Goal: Task Accomplishment & Management: Complete application form

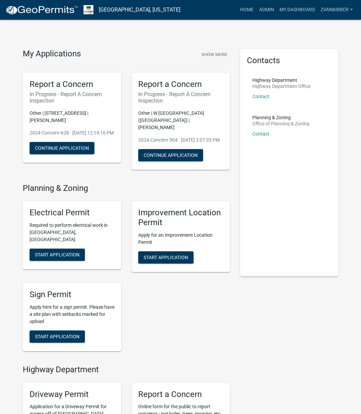
scroll to position [204, 0]
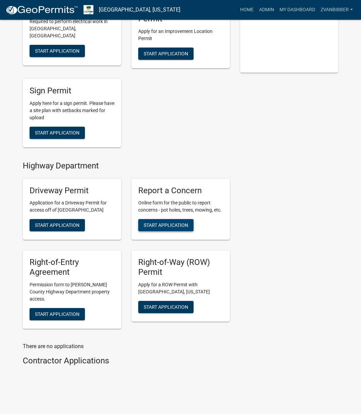
click at [174, 220] on button "Start Application" at bounding box center [165, 225] width 55 height 12
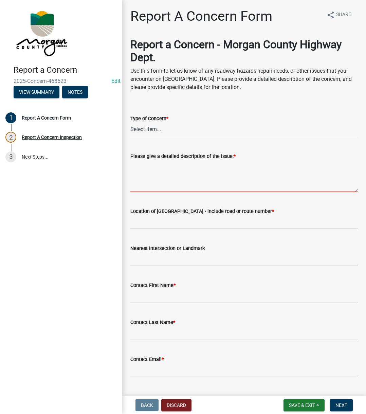
click at [168, 178] on textarea "Please give a detailed description of the issue: *" at bounding box center [243, 176] width 227 height 32
paste textarea "Reported that the bridge approach at the bridge on Briarhopper just north of 71…"
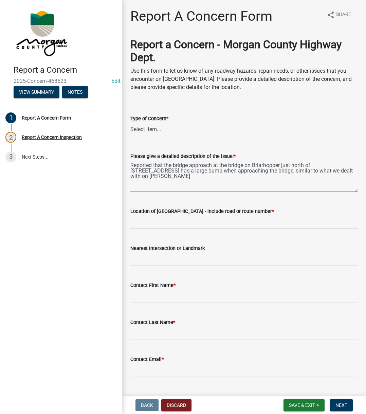
type textarea "Reported that the bridge approach at the bridge on Briarhopper just north of 71…"
click at [164, 125] on select "Select Item... Pot Hole Patching Ditch Tree Sign Mowing Culvert Other" at bounding box center [243, 130] width 227 height 14
click at [130, 123] on select "Select Item... Pot Hole Patching Ditch Tree Sign Mowing Culvert Other" at bounding box center [243, 130] width 227 height 14
select select "3582e9dc-d8cd-4526-a2d9-157cc62522fd"
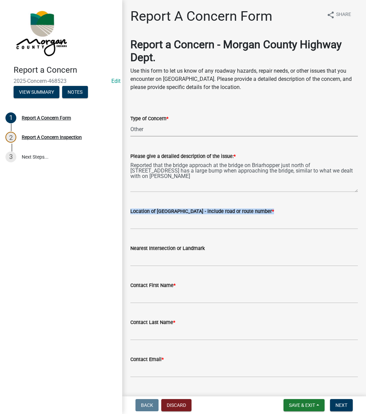
click at [154, 215] on form "Location of Concern - include road or route number *" at bounding box center [243, 218] width 227 height 22
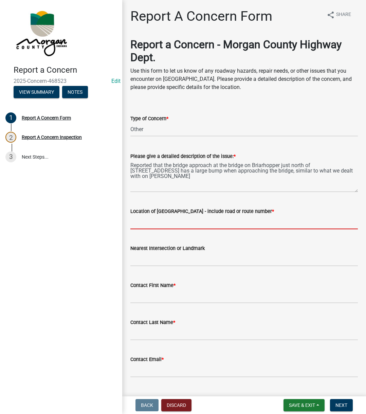
click at [157, 221] on input "Location of Concern - include road or route number *" at bounding box center [243, 222] width 227 height 14
type input "7195 E Briarhopper"
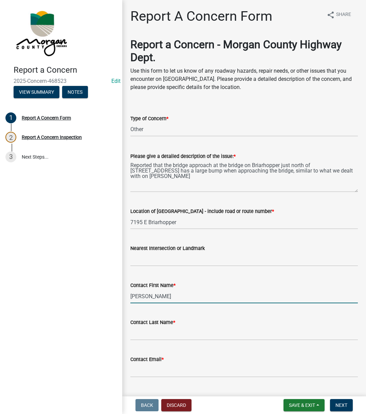
type input "Rickey"
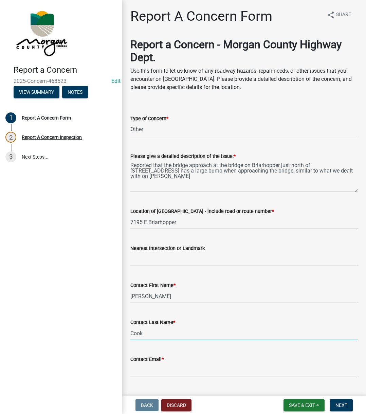
type input "Cook"
type input "[EMAIL_ADDRESS][DOMAIN_NAME]"
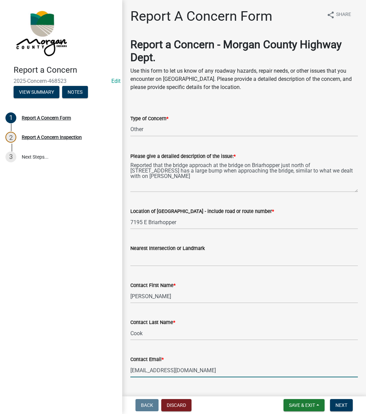
scroll to position [116, 0]
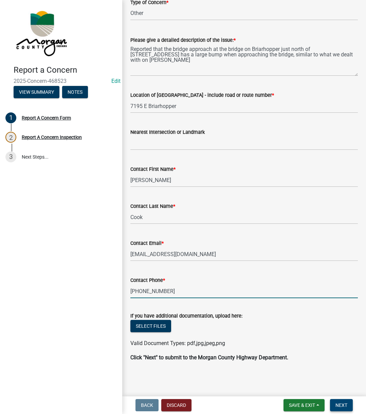
type input "317-996-2930"
click at [348, 406] on button "Next" at bounding box center [341, 405] width 23 height 12
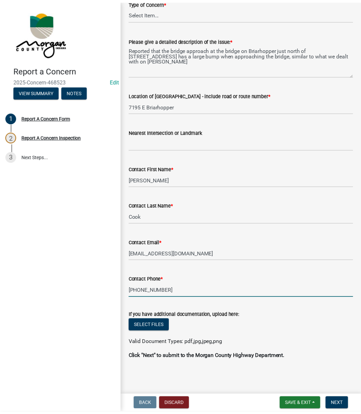
scroll to position [0, 0]
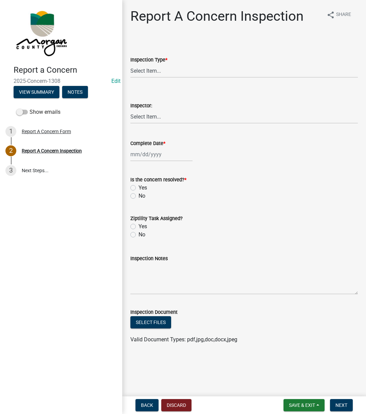
click at [177, 79] on wm-data-entity-input "Inspection Type * Select Item... Pot Hole Patching Ditch Tree Sign Mowing Culve…" at bounding box center [243, 61] width 227 height 46
click at [176, 75] on select "Select Item... Pot Hole Patching Ditch Tree Sign Mowing Culvert Other" at bounding box center [243, 71] width 227 height 14
click at [130, 64] on select "Select Item... Pot Hole Patching Ditch Tree Sign Mowing Culvert Other" at bounding box center [243, 71] width 227 height 14
select select "3582e9dc-d8cd-4526-a2d9-157cc62522fd"
click at [154, 117] on select "Select Item... [PERSON_NAME] [PERSON_NAME] [PERSON_NAME] [PERSON_NAME] [PERSON_…" at bounding box center [243, 117] width 227 height 14
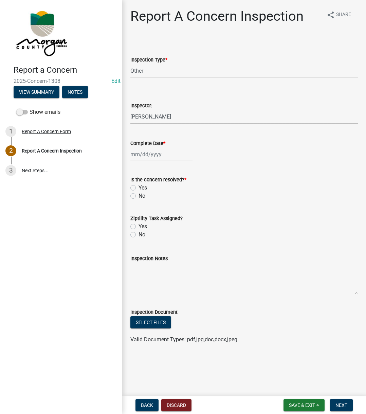
click at [130, 110] on select "Select Item... [PERSON_NAME] [PERSON_NAME] [PERSON_NAME] [PERSON_NAME] [PERSON_…" at bounding box center [243, 117] width 227 height 14
select select "742eb044-fc58-4034-b35e-1550e746fcda"
click at [157, 159] on div at bounding box center [161, 154] width 62 height 14
select select "8"
select select "2025"
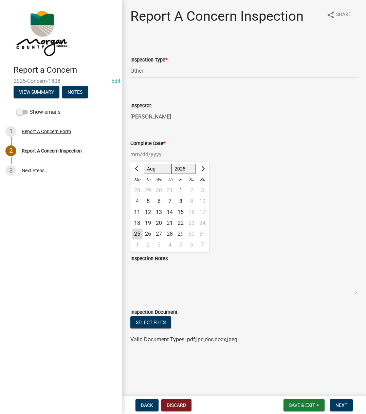
click at [135, 233] on div "25" at bounding box center [137, 233] width 11 height 11
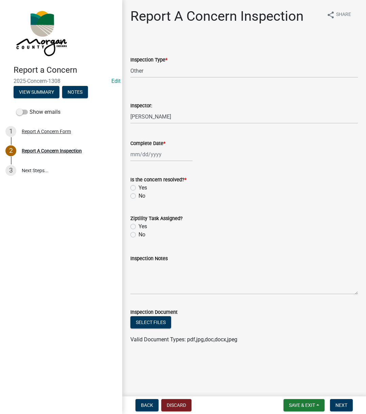
type input "[DATE]"
click at [139, 188] on label "Yes" at bounding box center [143, 188] width 8 height 8
click at [139, 188] on input "Yes" at bounding box center [141, 186] width 4 height 4
radio input "true"
click at [136, 227] on div "Yes" at bounding box center [243, 226] width 227 height 8
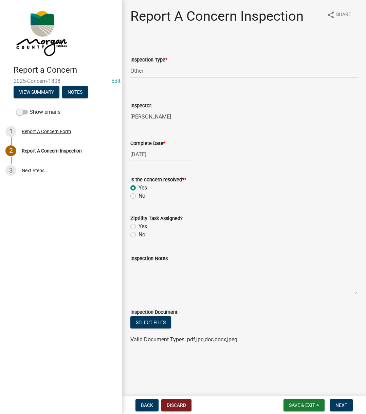
click at [136, 227] on div "Yes" at bounding box center [243, 226] width 227 height 8
click at [139, 227] on label "Yes" at bounding box center [143, 226] width 8 height 8
click at [139, 227] on input "Yes" at bounding box center [141, 224] width 4 height 4
radio input "true"
click at [152, 273] on textarea "Inspection Notes" at bounding box center [243, 278] width 227 height 32
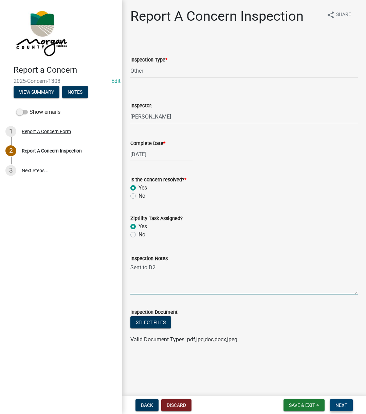
type textarea "Sent to D2"
click at [333, 402] on button "Next" at bounding box center [341, 405] width 23 height 12
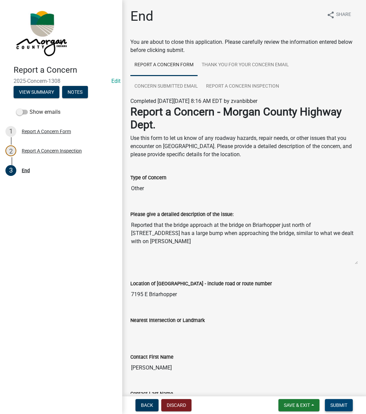
click at [333, 402] on span "Submit" at bounding box center [338, 404] width 17 height 5
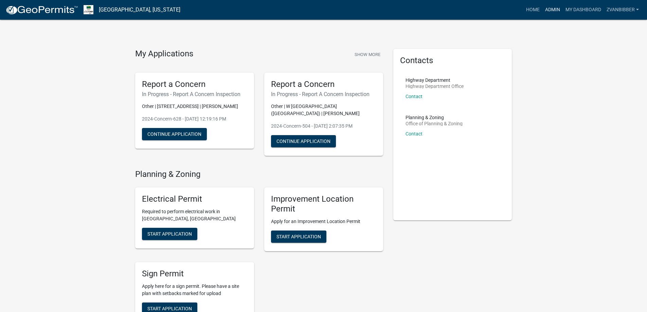
click at [548, 8] on link "Admin" at bounding box center [552, 9] width 20 height 13
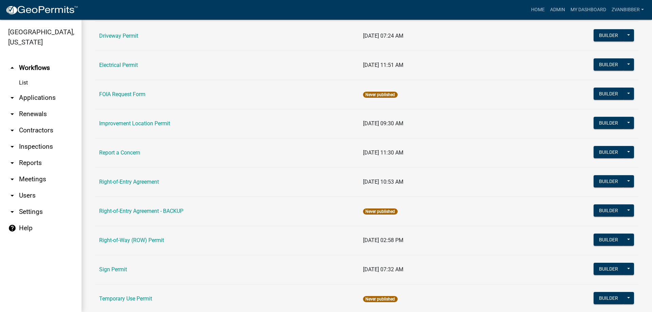
scroll to position [116, 0]
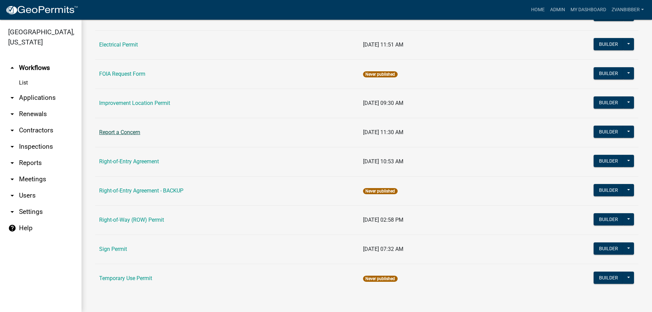
click at [138, 132] on link "Report a Concern" at bounding box center [119, 132] width 41 height 6
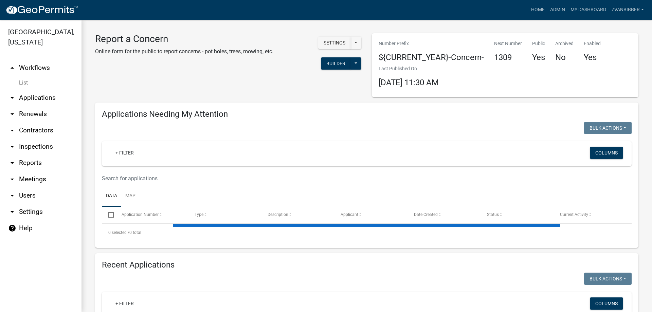
select select "1: 25"
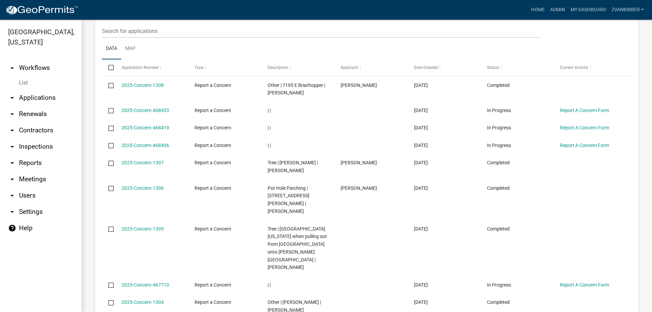
scroll to position [578, 0]
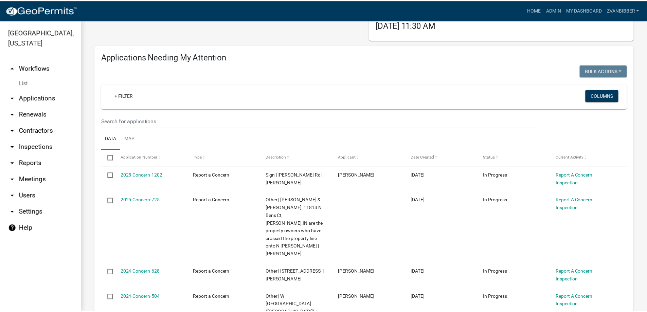
scroll to position [0, 0]
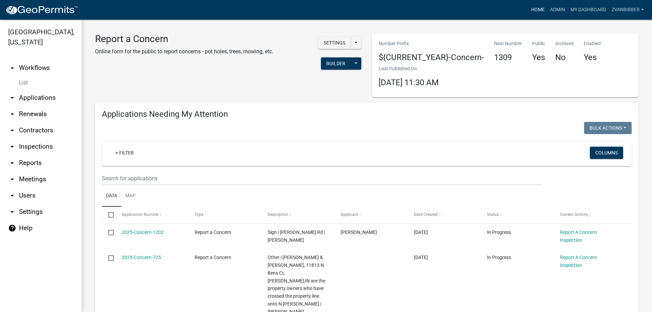
type input "[PERSON_NAME]"
click at [542, 10] on link "Home" at bounding box center [537, 9] width 19 height 13
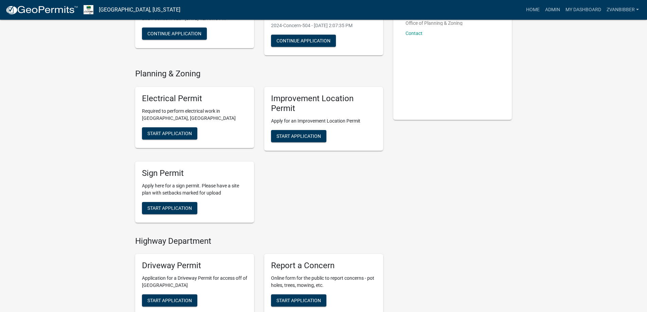
scroll to position [268, 0]
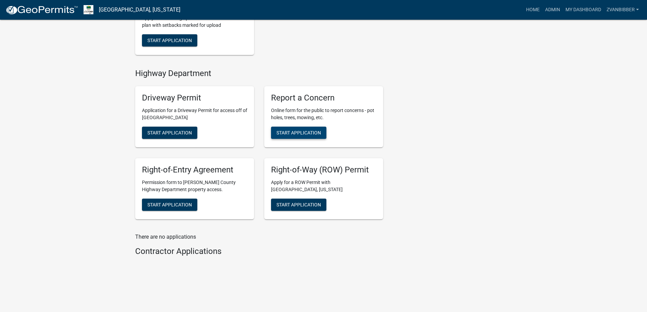
click at [320, 130] on span "Start Application" at bounding box center [298, 132] width 44 height 5
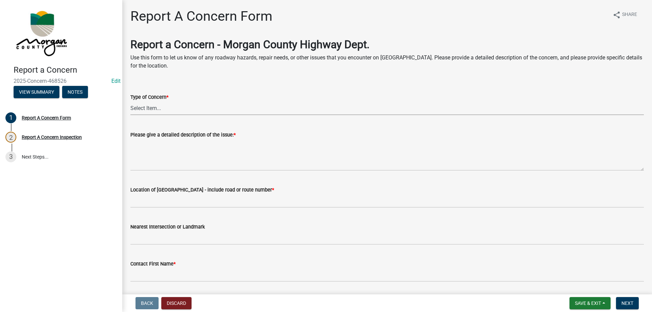
click at [193, 108] on select "Select Item... Pot Hole Patching Ditch Tree Sign Mowing Culvert Other" at bounding box center [386, 108] width 513 height 14
click at [130, 101] on select "Select Item... Pot Hole Patching Ditch Tree Sign Mowing Culvert Other" at bounding box center [386, 108] width 513 height 14
select select "eaace79d-96b0-4607-b41c-7bf69088e196"
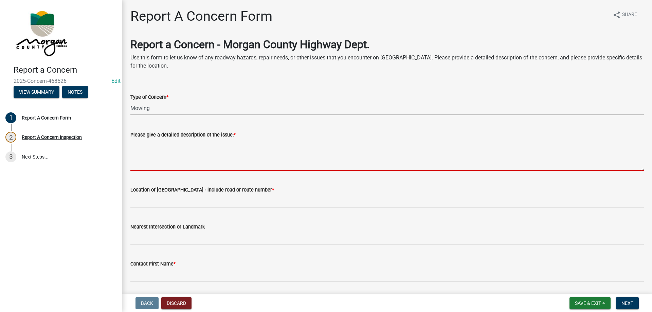
click at [176, 148] on textarea "Please give a detailed description of the issue: *" at bounding box center [386, 155] width 513 height 32
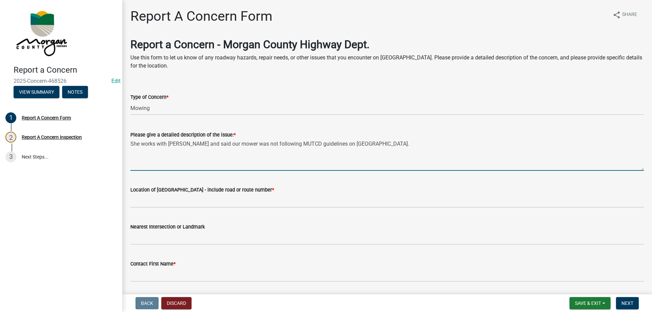
type textarea "She works with [PERSON_NAME] and said our mower was not following MUTCD guideli…"
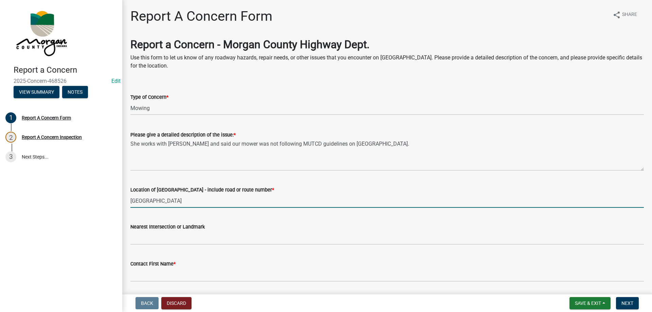
type input "[GEOGRAPHIC_DATA]"
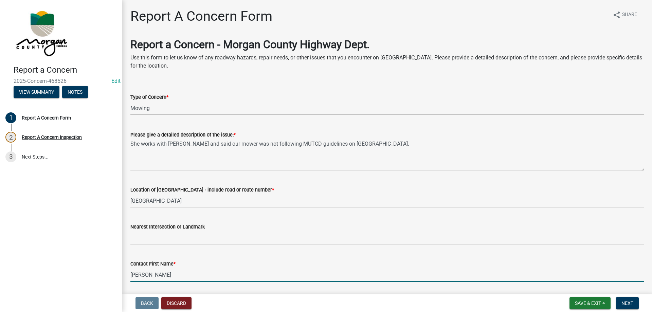
type input "[PERSON_NAME]"
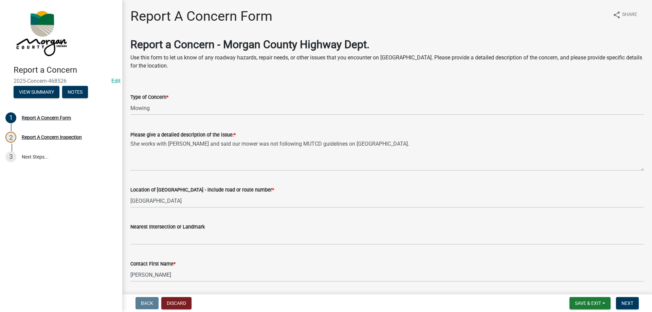
scroll to position [166, 0]
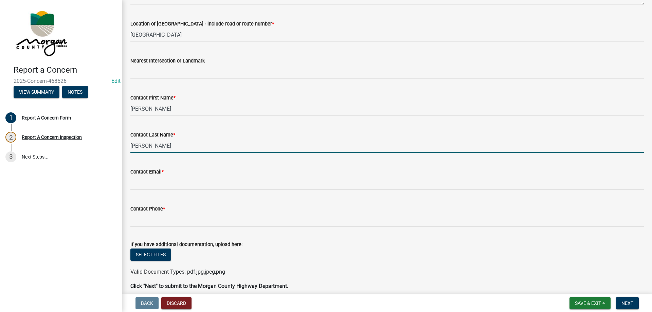
type input "[PERSON_NAME]"
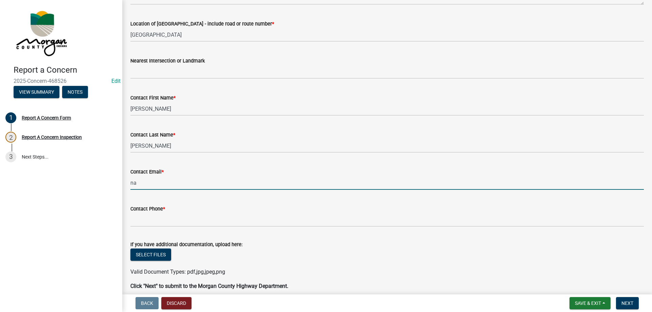
type input "[EMAIL_ADDRESS][DOMAIN_NAME]"
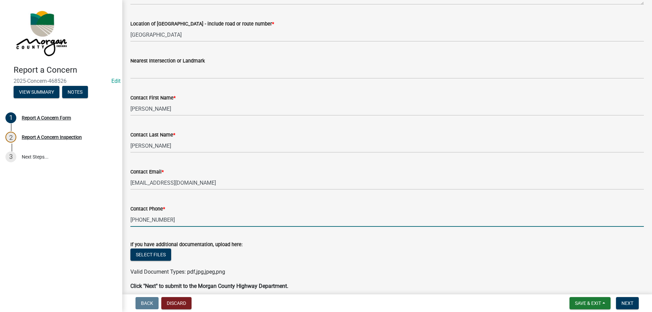
type input "[PHONE_NUMBER]"
click at [629, 301] on span "Next" at bounding box center [627, 302] width 12 height 5
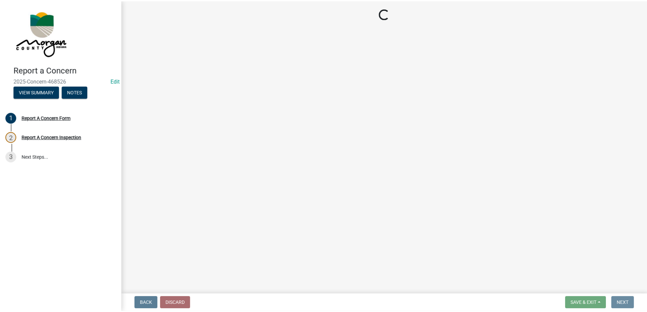
scroll to position [0, 0]
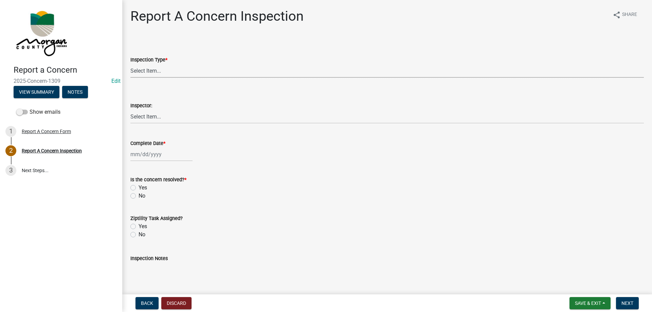
click at [158, 72] on select "Select Item... Pot Hole Patching Ditch Tree Sign Mowing Culvert Other" at bounding box center [386, 71] width 513 height 14
click at [130, 64] on select "Select Item... Pot Hole Patching Ditch Tree Sign Mowing Culvert Other" at bounding box center [386, 71] width 513 height 14
select select "eaace79d-96b0-4607-b41c-7bf69088e196"
drag, startPoint x: 176, startPoint y: 110, endPoint x: 172, endPoint y: 119, distance: 9.9
click at [175, 111] on select "Select Item... [PERSON_NAME] [PERSON_NAME] [PERSON_NAME] [PERSON_NAME] [PERSON_…" at bounding box center [386, 117] width 513 height 14
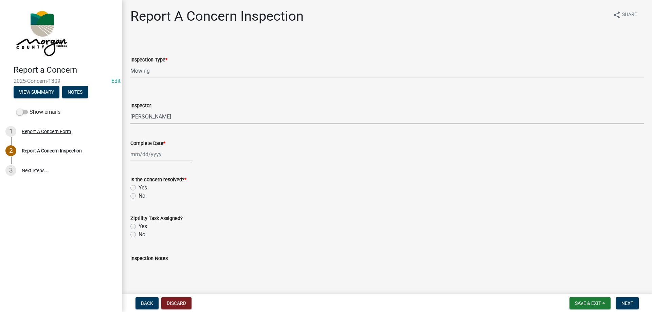
click at [130, 110] on select "Select Item... [PERSON_NAME] [PERSON_NAME] [PERSON_NAME] [PERSON_NAME] [PERSON_…" at bounding box center [386, 117] width 513 height 14
select select "742eb044-fc58-4034-b35e-1550e746fcda"
select select "8"
select select "2025"
drag, startPoint x: 142, startPoint y: 157, endPoint x: 148, endPoint y: 158, distance: 5.5
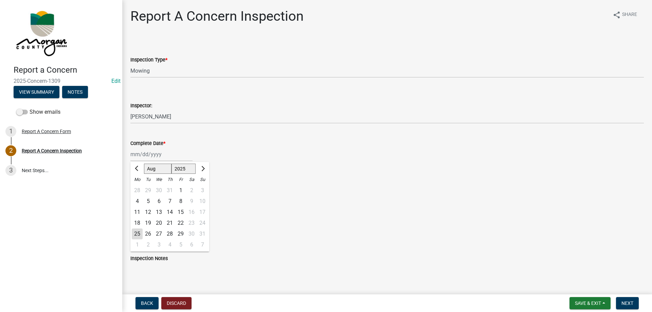
click at [142, 157] on div "[PERSON_NAME] Feb Mar Apr [PERSON_NAME][DATE] Oct Nov [DATE] 1526 1527 1528 152…" at bounding box center [161, 154] width 62 height 14
click at [139, 233] on div "25" at bounding box center [137, 233] width 11 height 11
type input "[DATE]"
click at [139, 187] on label "Yes" at bounding box center [143, 188] width 8 height 8
click at [139, 187] on input "Yes" at bounding box center [141, 186] width 4 height 4
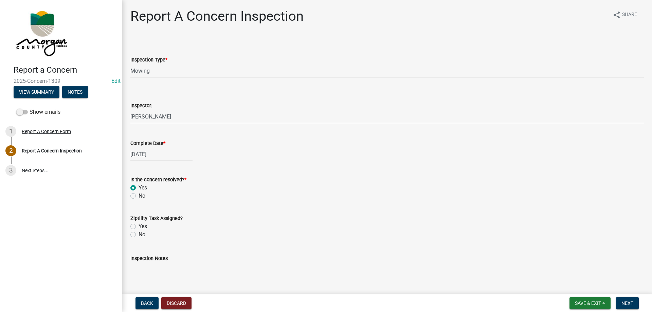
radio input "true"
click at [136, 236] on div "No" at bounding box center [386, 235] width 513 height 8
click at [139, 234] on label "No" at bounding box center [142, 235] width 7 height 8
click at [139, 234] on input "No" at bounding box center [141, 233] width 4 height 4
radio input "true"
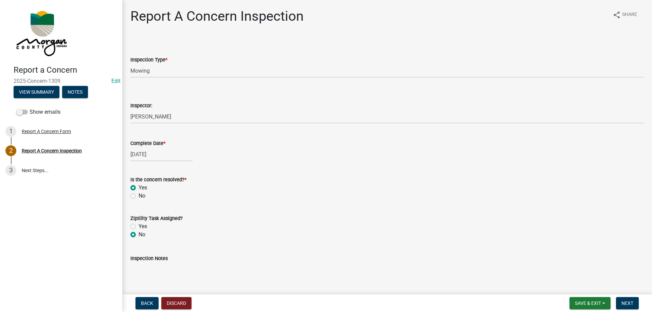
click at [150, 263] on textarea "Inspection Notes" at bounding box center [386, 278] width 513 height 32
type textarea "Told [PERSON_NAME]"
click at [630, 304] on span "Next" at bounding box center [627, 302] width 12 height 5
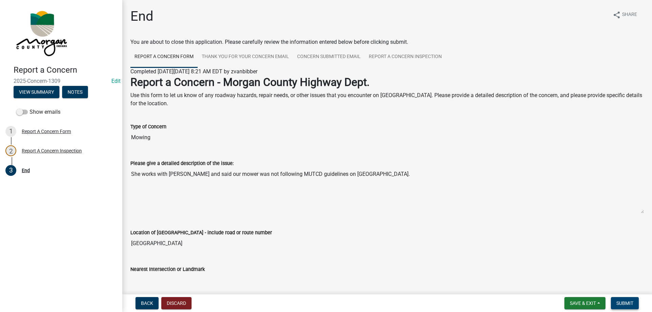
click at [630, 302] on span "Submit" at bounding box center [624, 302] width 17 height 5
